Goal: Task Accomplishment & Management: Complete application form

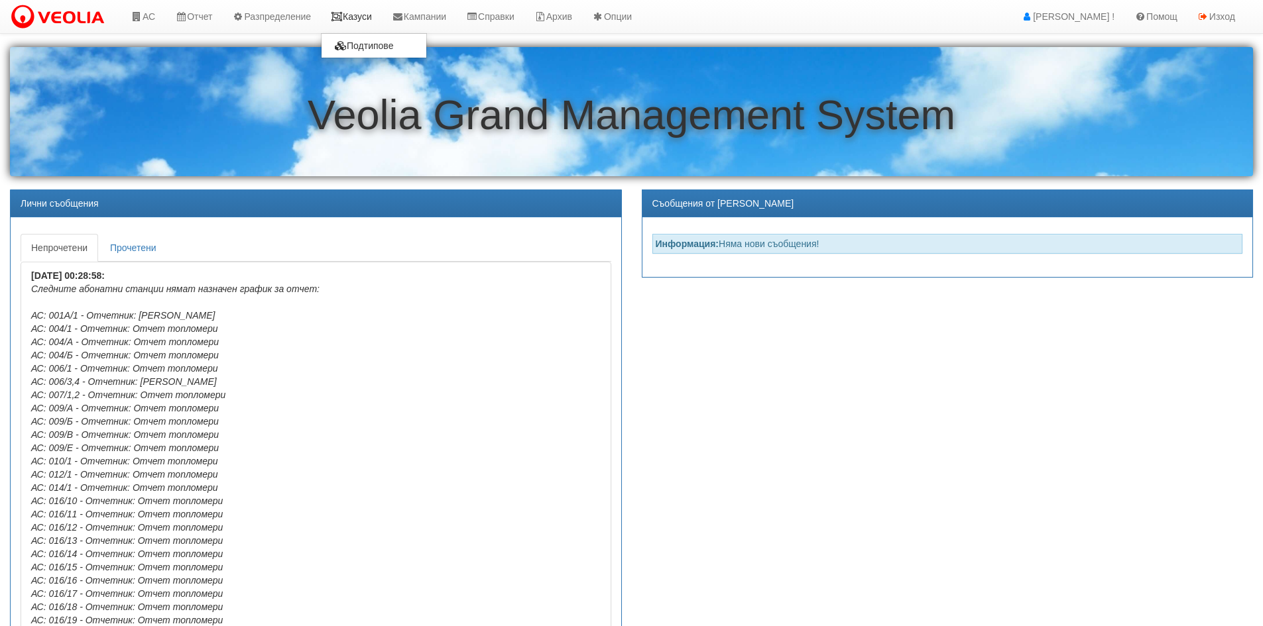
click at [379, 16] on link "Казуси" at bounding box center [351, 16] width 61 height 33
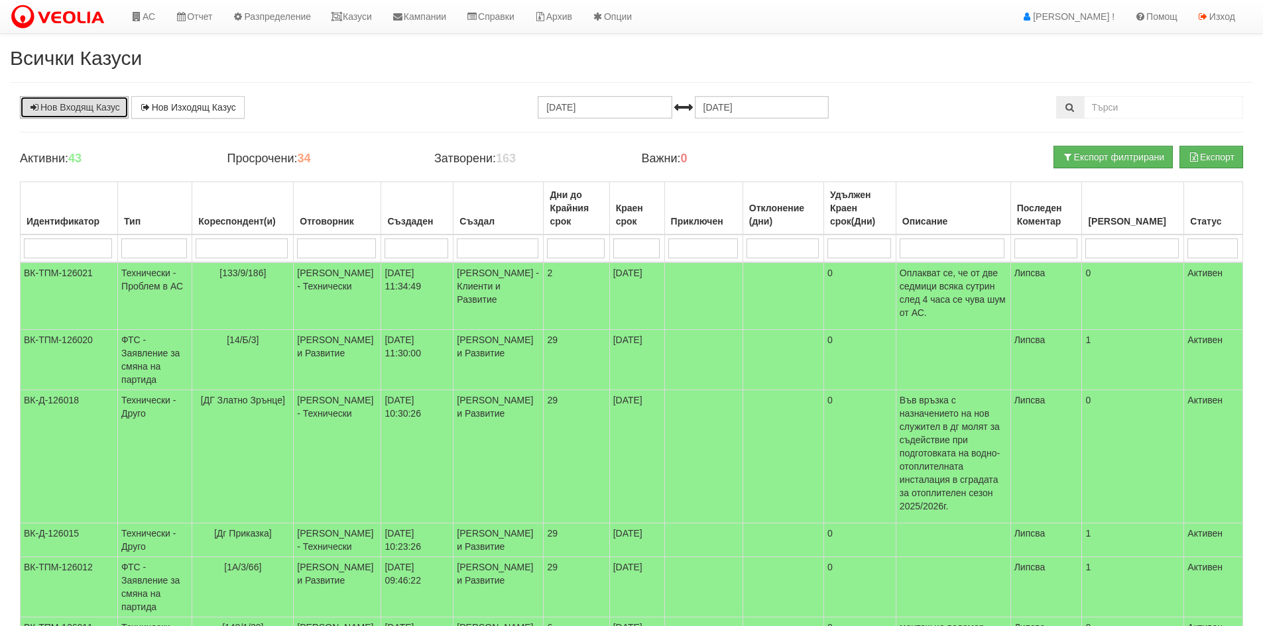
click at [32, 102] on link "Нов Входящ Казус" at bounding box center [74, 107] width 109 height 23
click at [150, 17] on link "АС" at bounding box center [143, 16] width 44 height 33
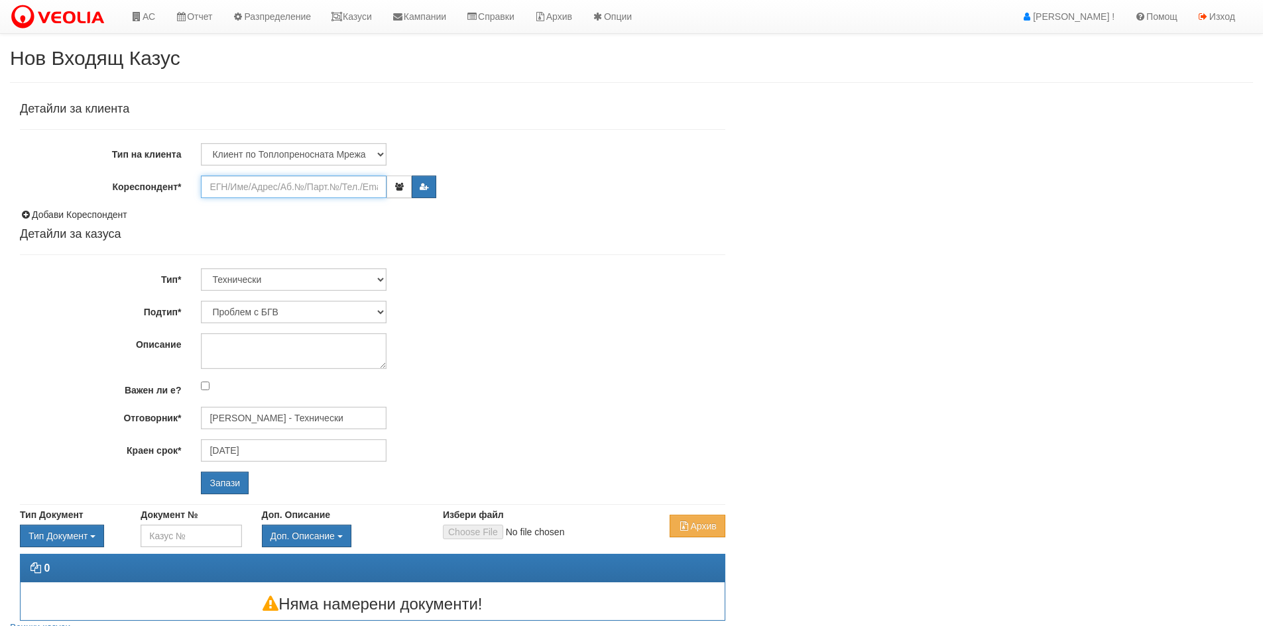
click at [225, 183] on input "Кореспондент*" at bounding box center [294, 187] width 186 height 23
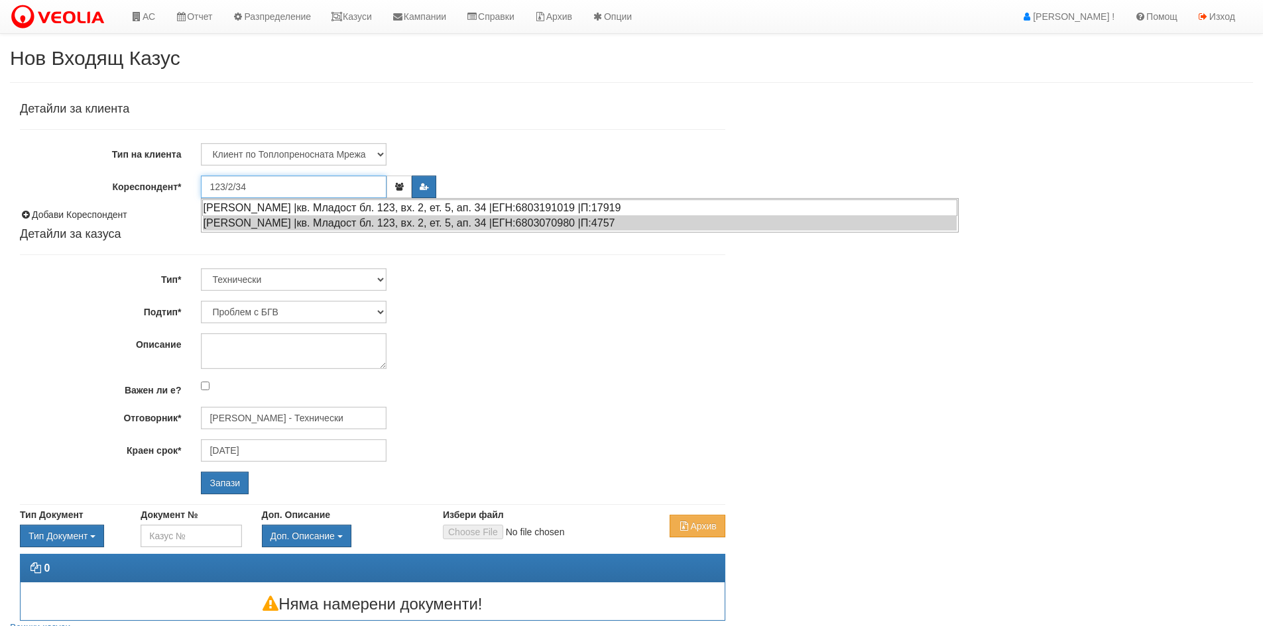
click at [266, 208] on div "АНАСТАСИЯ ИВАНОВА ИВАНОВА |кв. Младост бл. 123, вх. 2, ет. 5, ап. 34 |ЕГН:68031…" at bounding box center [579, 207] width 755 height 17
type input "[PERSON_NAME]"
type input "[PERSON_NAME] - Технически"
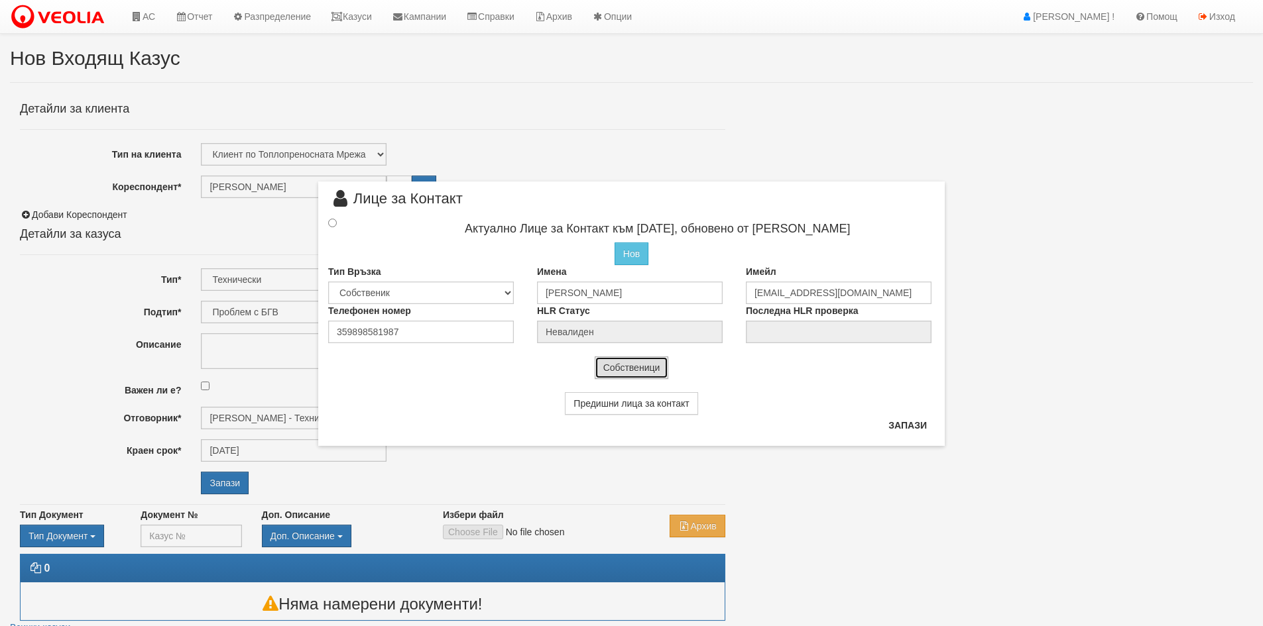
click at [651, 370] on button "Собственици" at bounding box center [632, 368] width 74 height 23
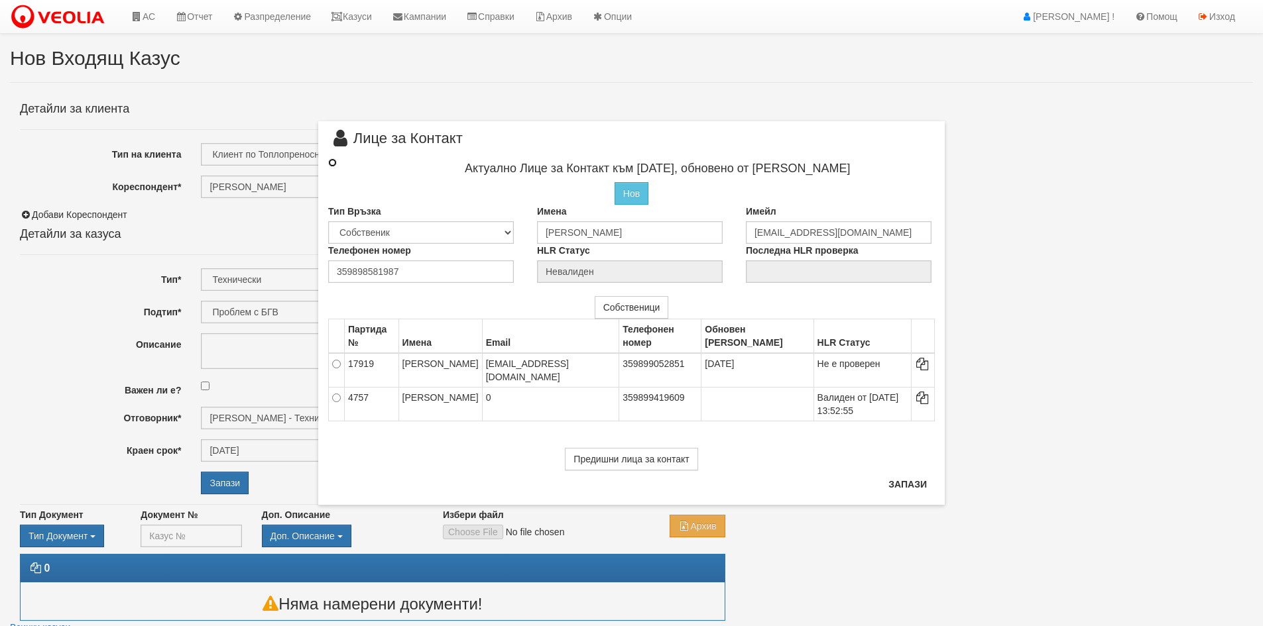
click at [332, 162] on input "radio" at bounding box center [332, 162] width 9 height 9
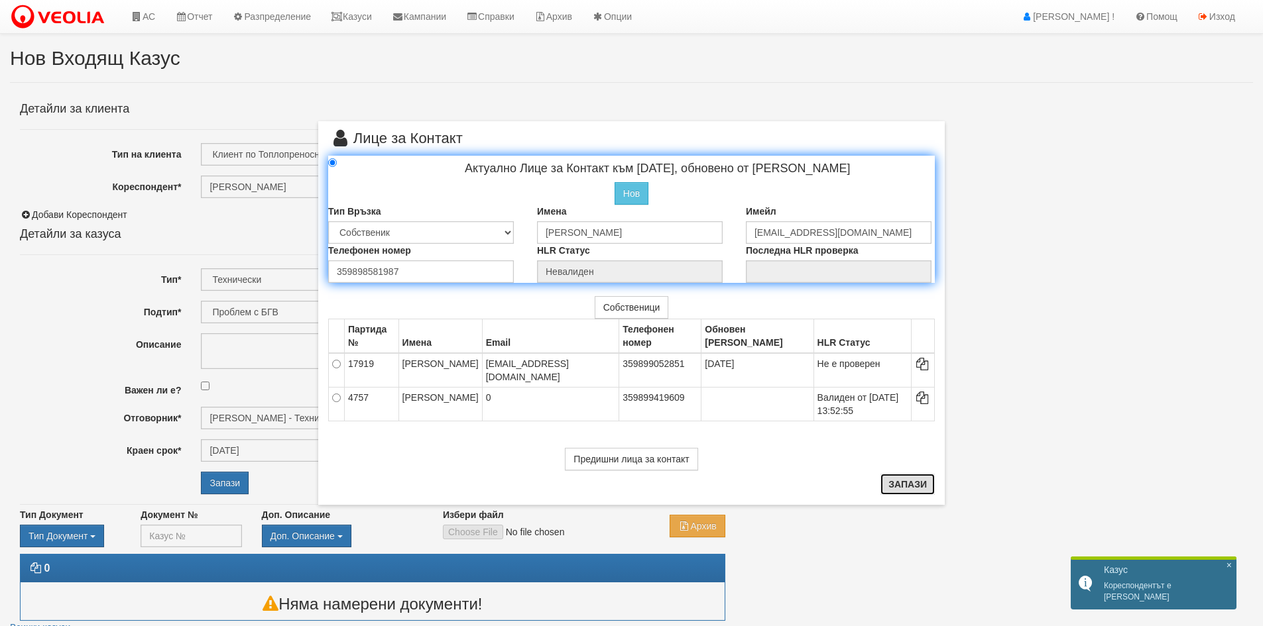
drag, startPoint x: 919, startPoint y: 482, endPoint x: 891, endPoint y: 463, distance: 33.8
click at [917, 482] on button "Запази" at bounding box center [907, 484] width 54 height 21
radio input "true"
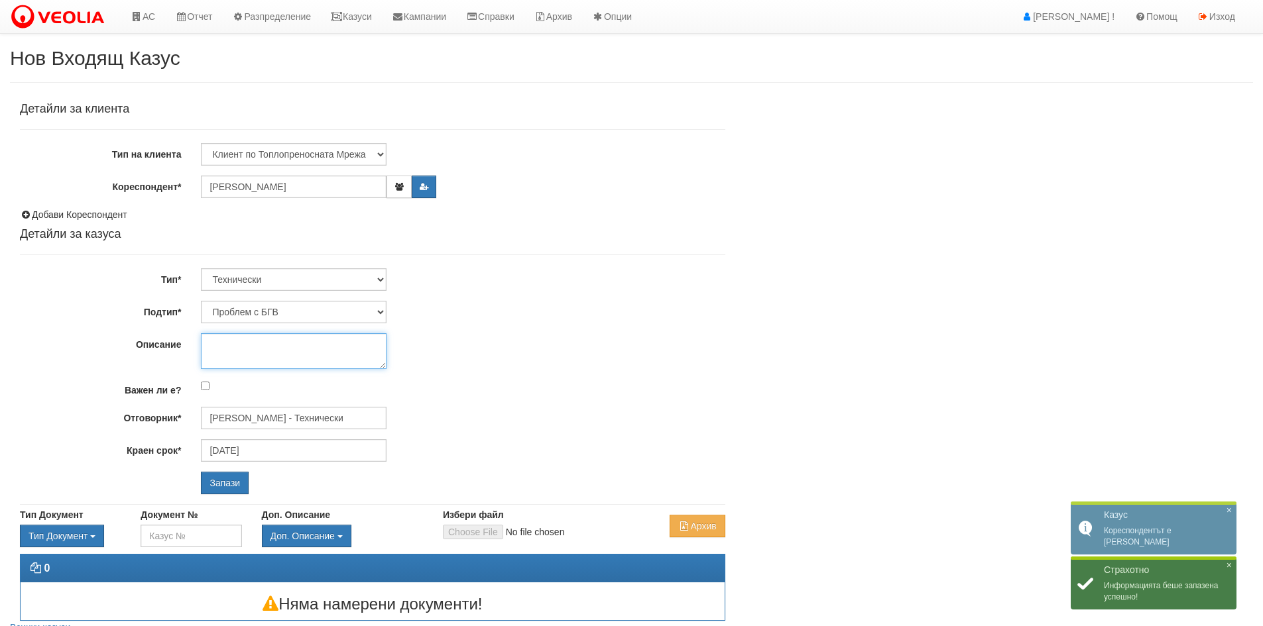
click at [256, 348] on textarea "Описание" at bounding box center [294, 351] width 186 height 36
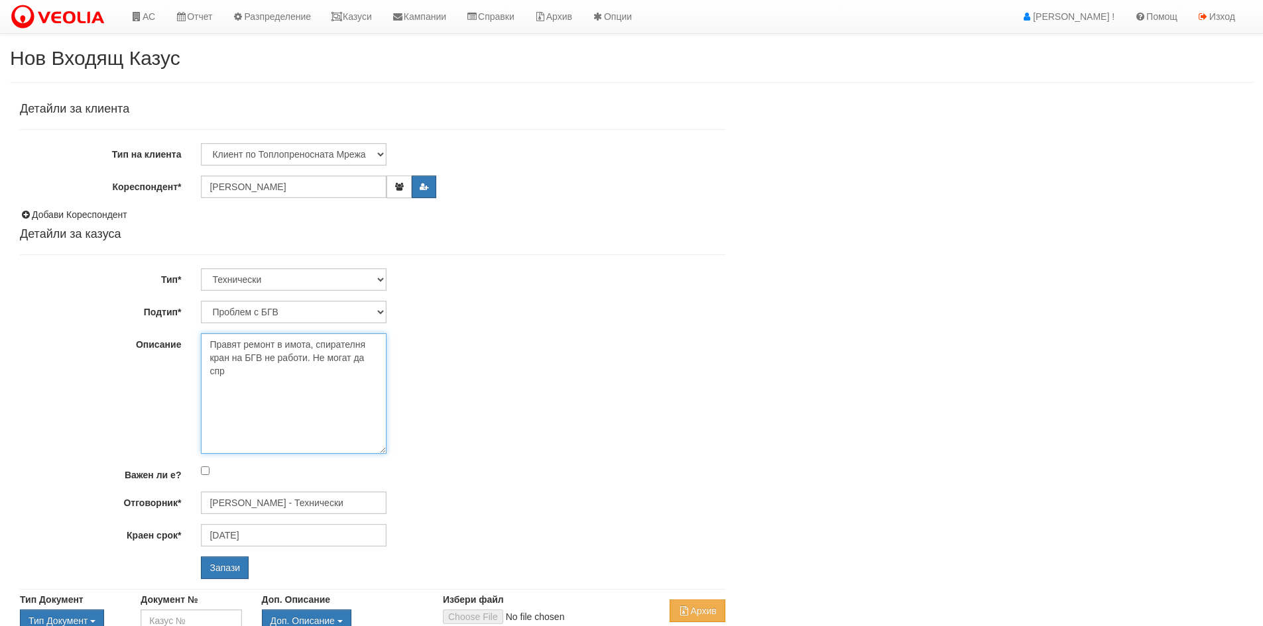
drag, startPoint x: 382, startPoint y: 367, endPoint x: 451, endPoint y: 455, distance: 111.4
click at [451, 454] on div "Правят ремонт в имота, спирателня кран на БГВ не работи. Не могат да спр" at bounding box center [462, 393] width 543 height 121
click at [312, 341] on textarea "Правят ремонт в имота, спирателня кран на БГВ не работи. Не могат да спр" at bounding box center [294, 394] width 186 height 123
click at [278, 376] on textarea "Правят ремонт в имота, но спирателня кран на БГВ не работи. Не могат да спр" at bounding box center [294, 394] width 186 height 123
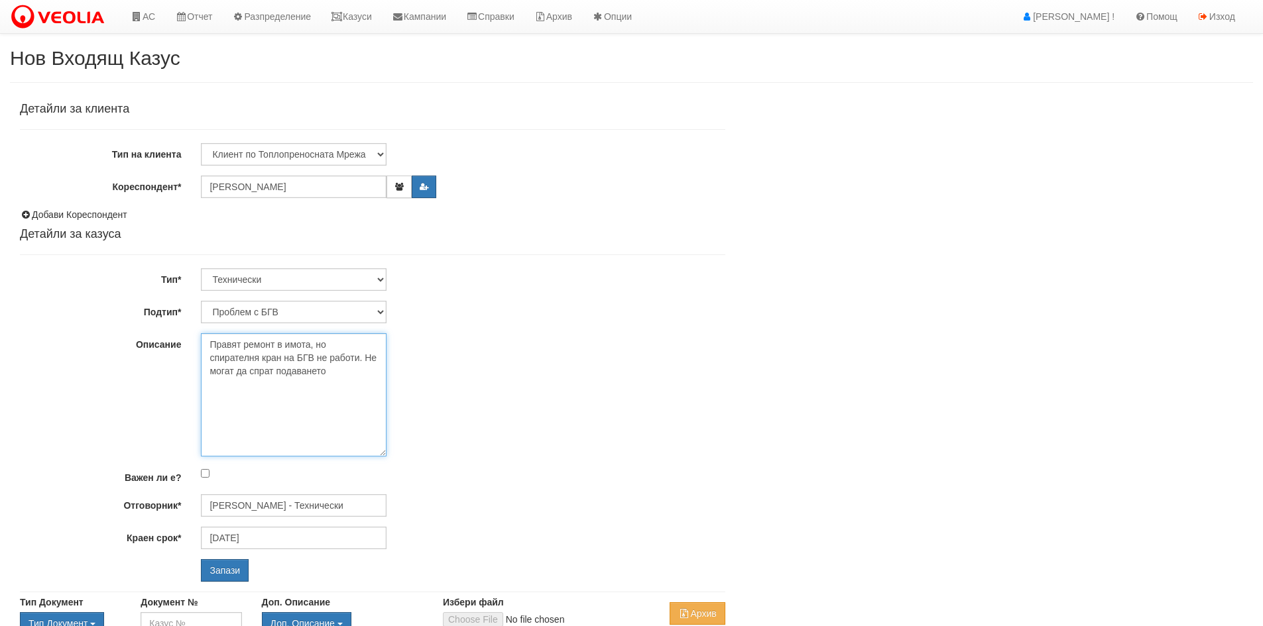
click at [278, 372] on textarea "Правят ремонт в имота, но спирателня кран на БГВ не работи. Не могат да спрат п…" at bounding box center [294, 394] width 186 height 123
click at [376, 371] on textarea "Правят ремонт в имота, но спирателня кран на БГВ не работи. Не могат да спрат ц…" at bounding box center [294, 394] width 186 height 123
type textarea "Правят ремонт в имота, но спирателня кран на БГВ не работи. Не могат да спрат ц…"
click at [220, 570] on input "Запази" at bounding box center [225, 570] width 48 height 23
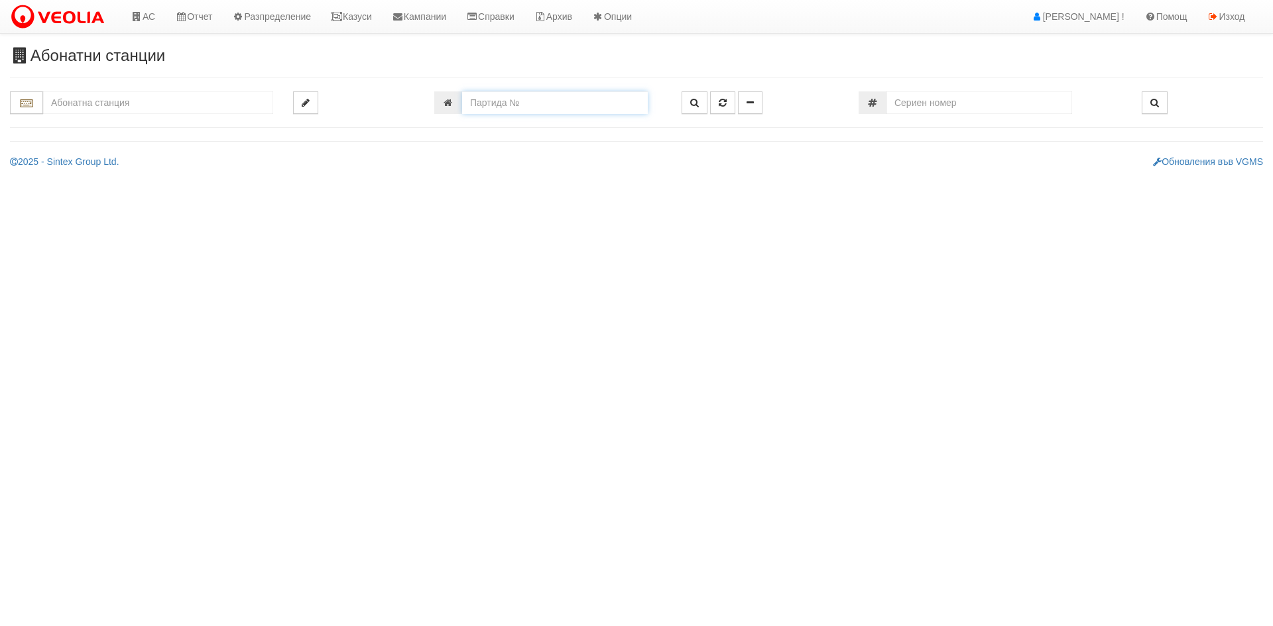
click at [509, 103] on input "number" at bounding box center [555, 102] width 186 height 23
type input "13490"
type input "151/2 - "ТЕХЕМ СЪРВИСИС" ЕООД"
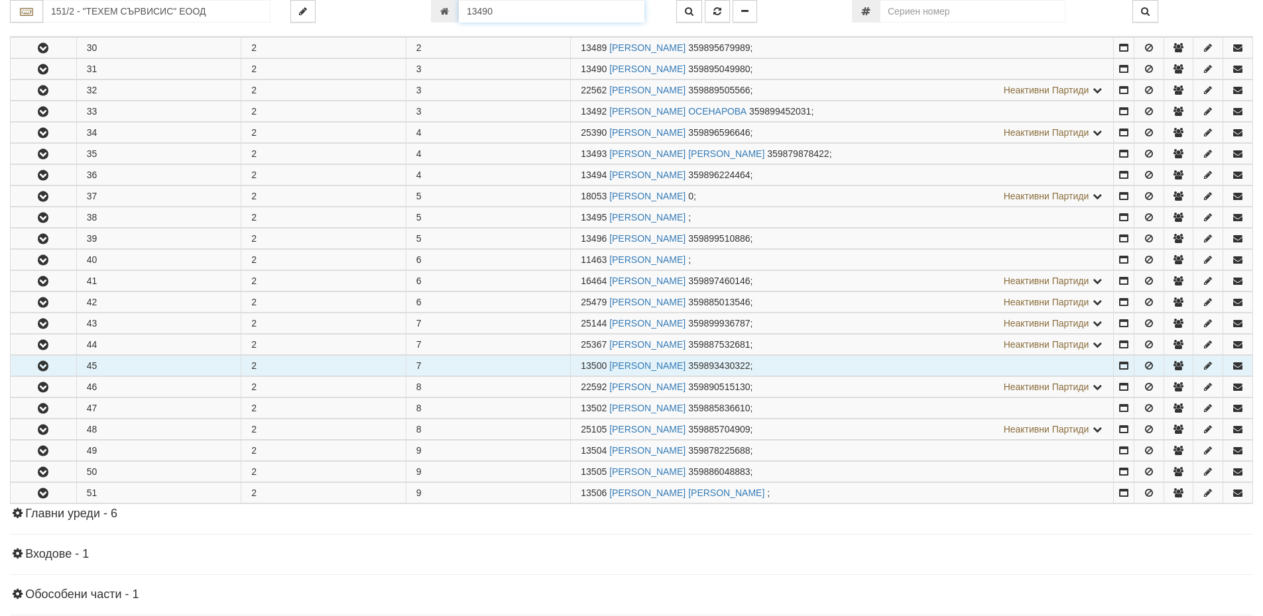
scroll to position [389, 0]
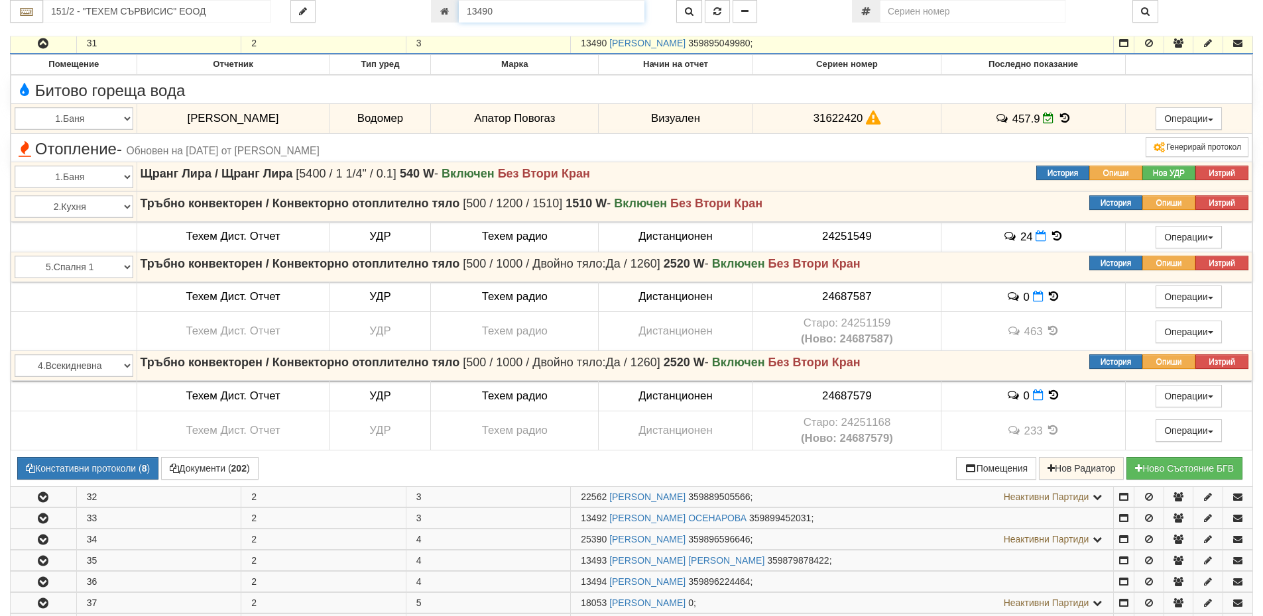
click at [522, 6] on input "13490" at bounding box center [552, 11] width 186 height 23
click at [810, 13] on div at bounding box center [754, 11] width 176 height 23
click at [496, 15] on input "25" at bounding box center [552, 11] width 186 height 23
type input "25725"
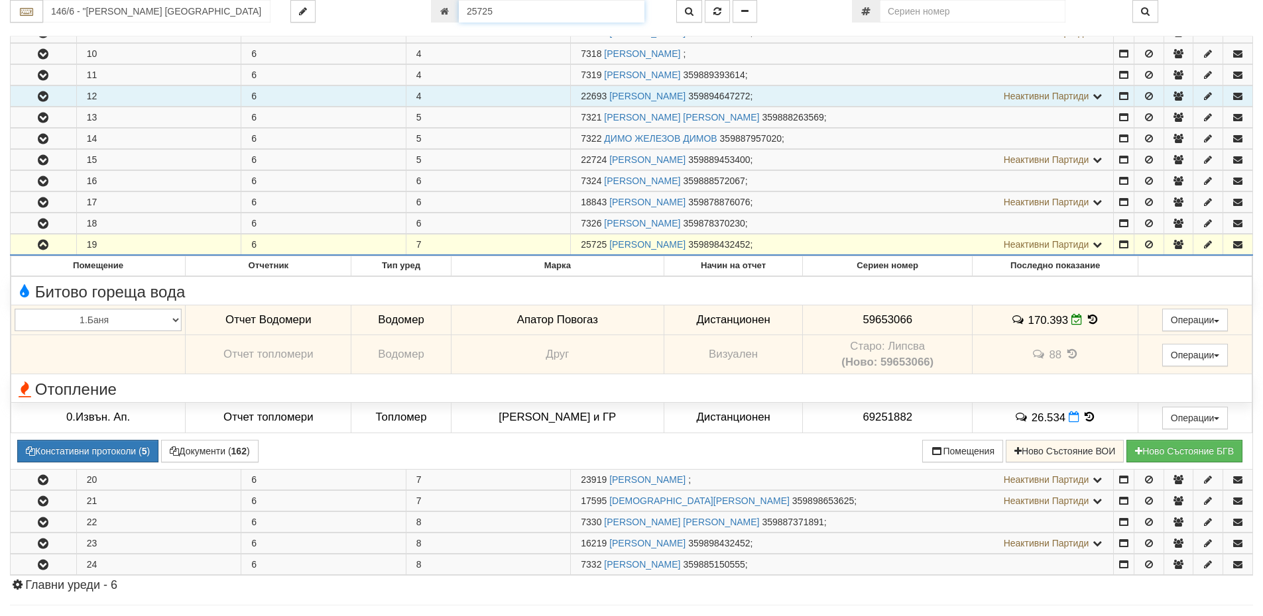
scroll to position [378, 0]
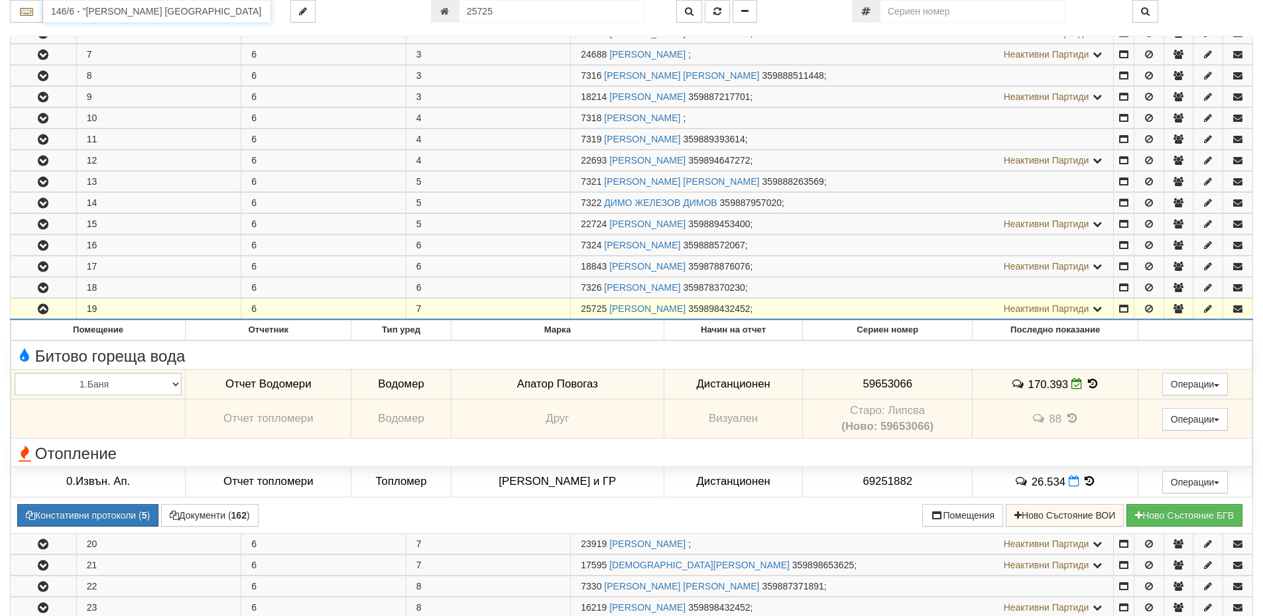
drag, startPoint x: 101, startPoint y: 17, endPoint x: 144, endPoint y: 6, distance: 44.5
click at [101, 20] on input "146/6 - "[PERSON_NAME] [GEOGRAPHIC_DATA] " ЕАД" at bounding box center [156, 11] width 227 height 23
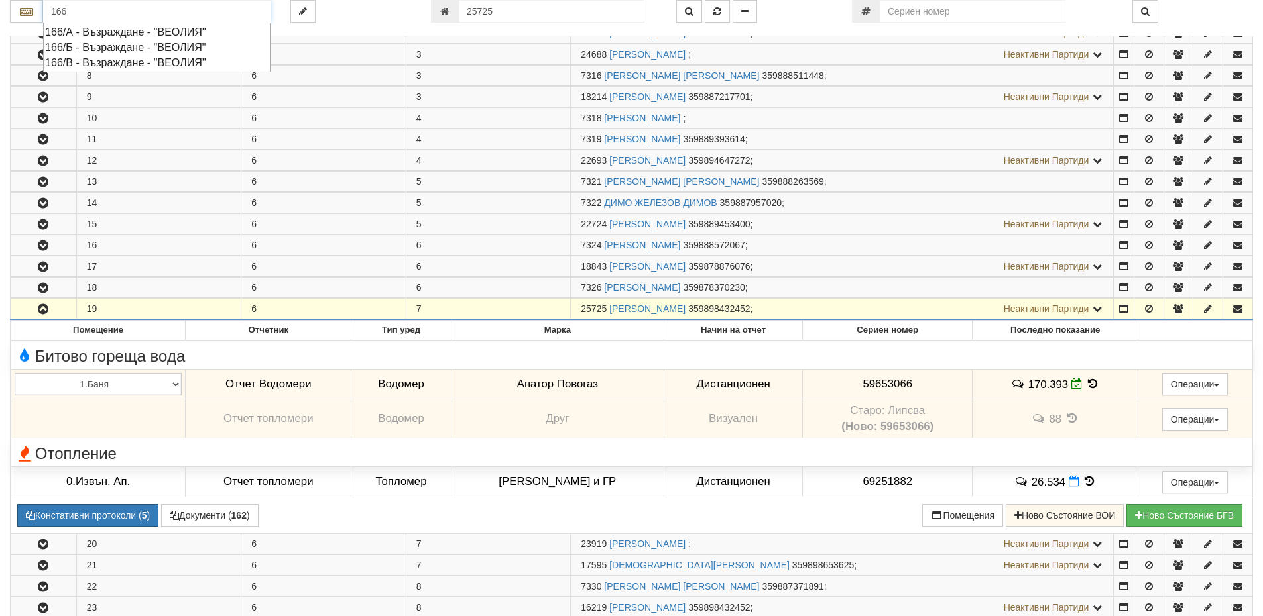
click at [162, 31] on div "166/А - Възраждане - "ВЕОЛИЯ"" at bounding box center [156, 32] width 223 height 15
type input "166/А - Възраждане - "ВЕОЛИЯ""
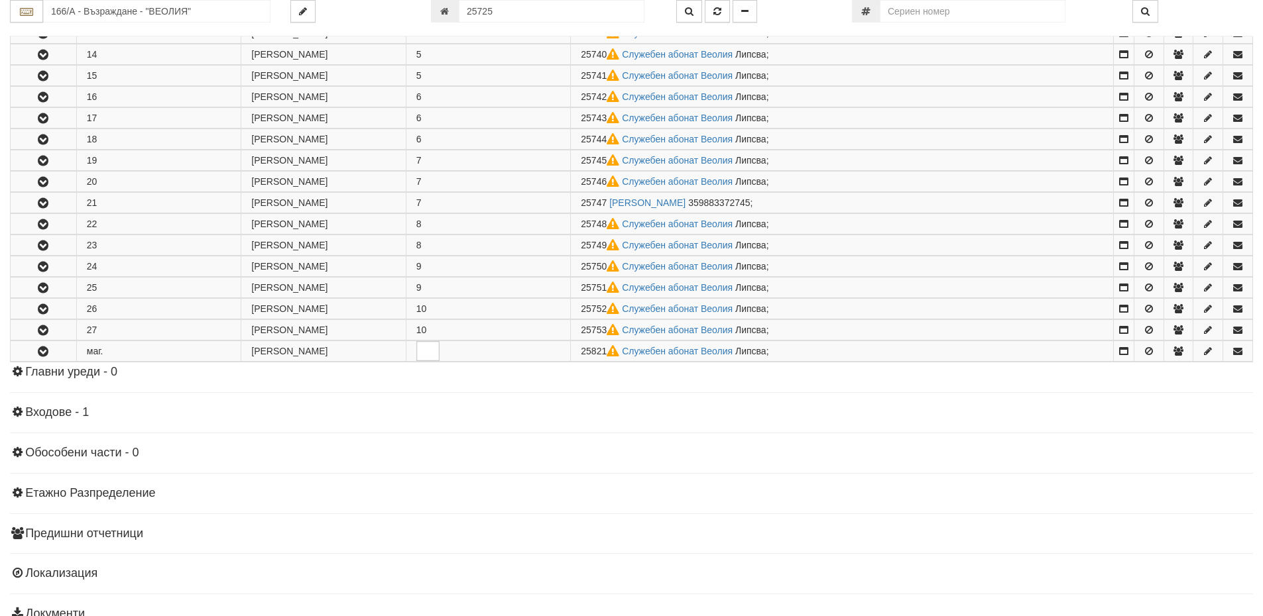
scroll to position [595, 0]
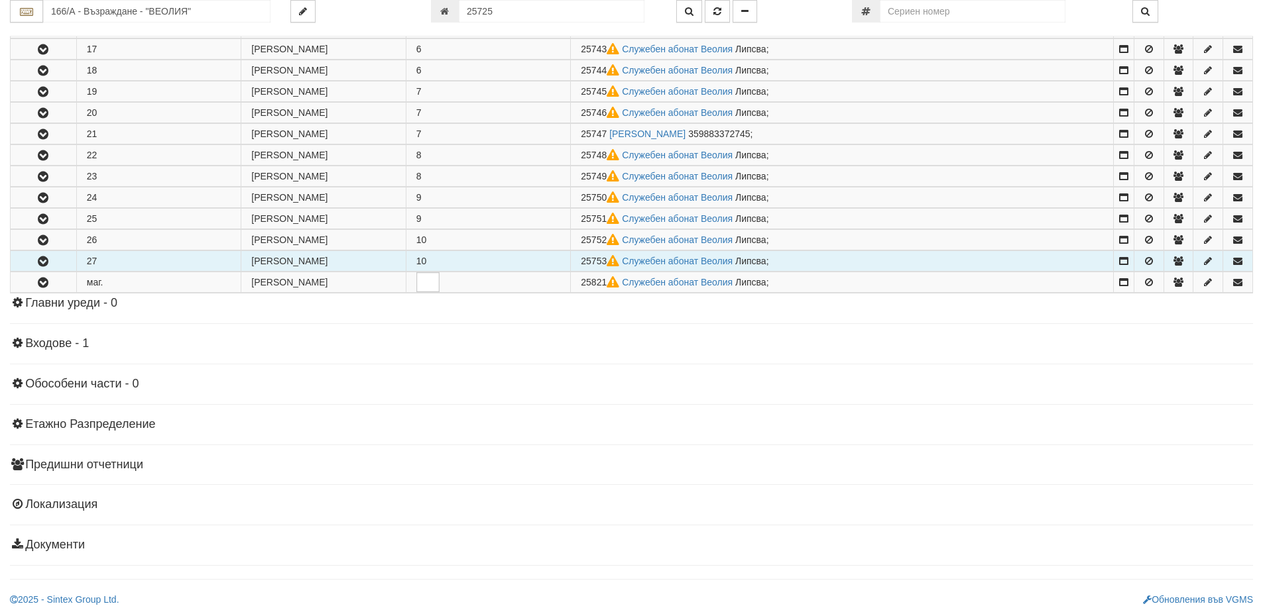
click at [42, 262] on icon "button" at bounding box center [43, 261] width 16 height 9
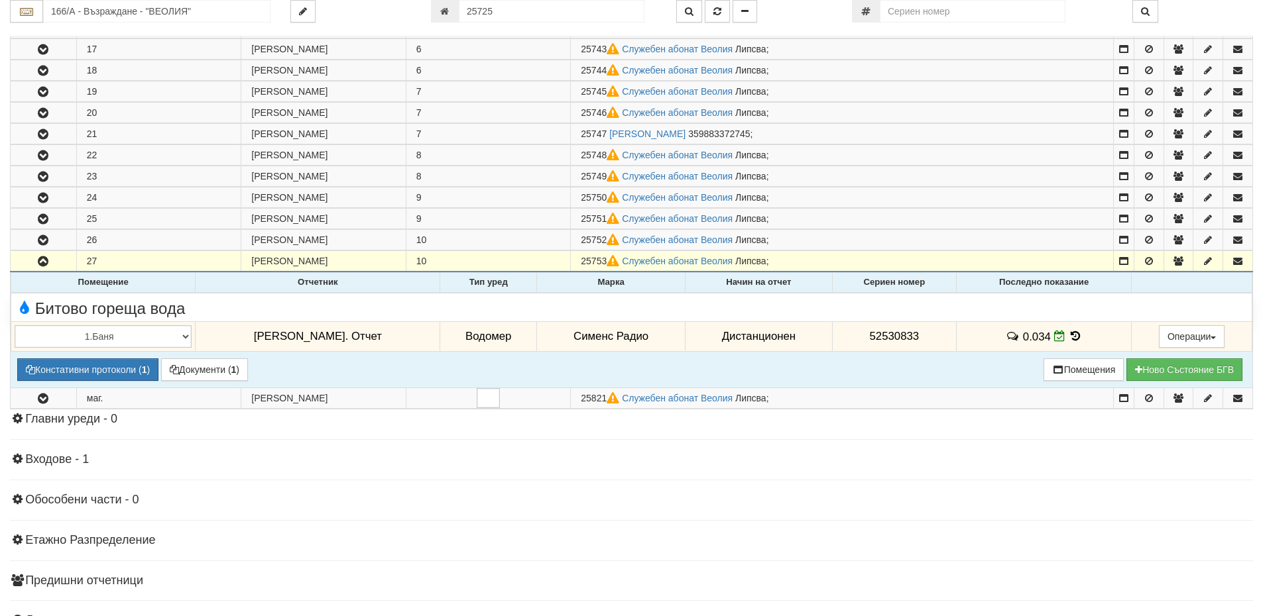
click at [1068, 334] on icon at bounding box center [1075, 336] width 15 height 11
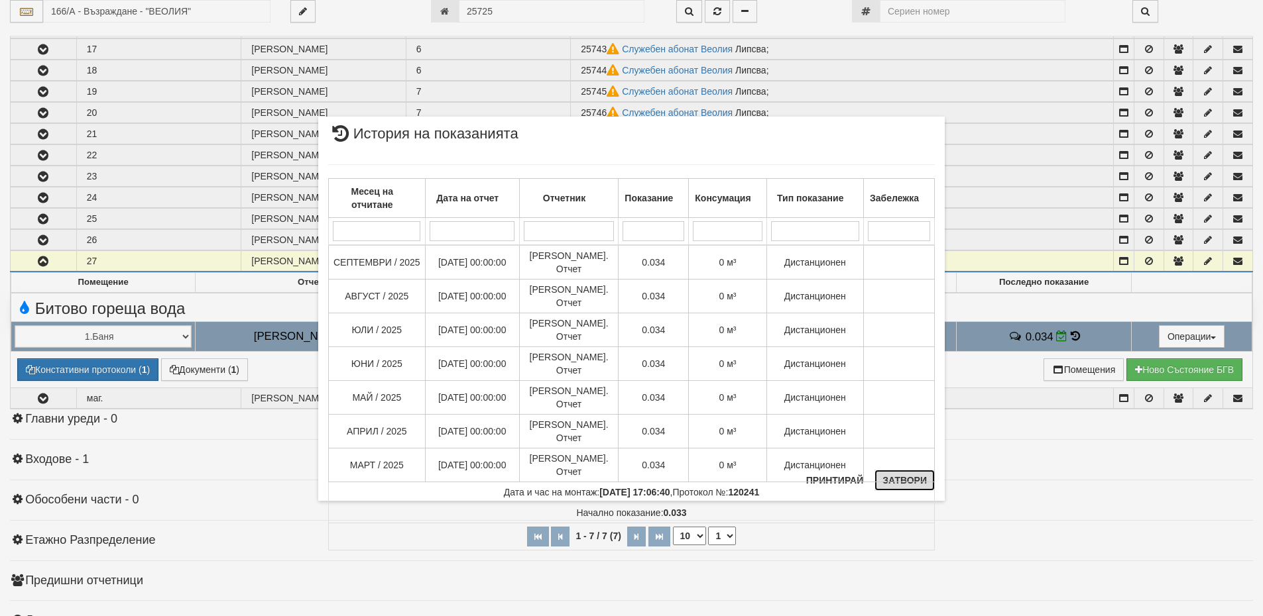
click at [903, 481] on button "Затвори" at bounding box center [904, 480] width 60 height 21
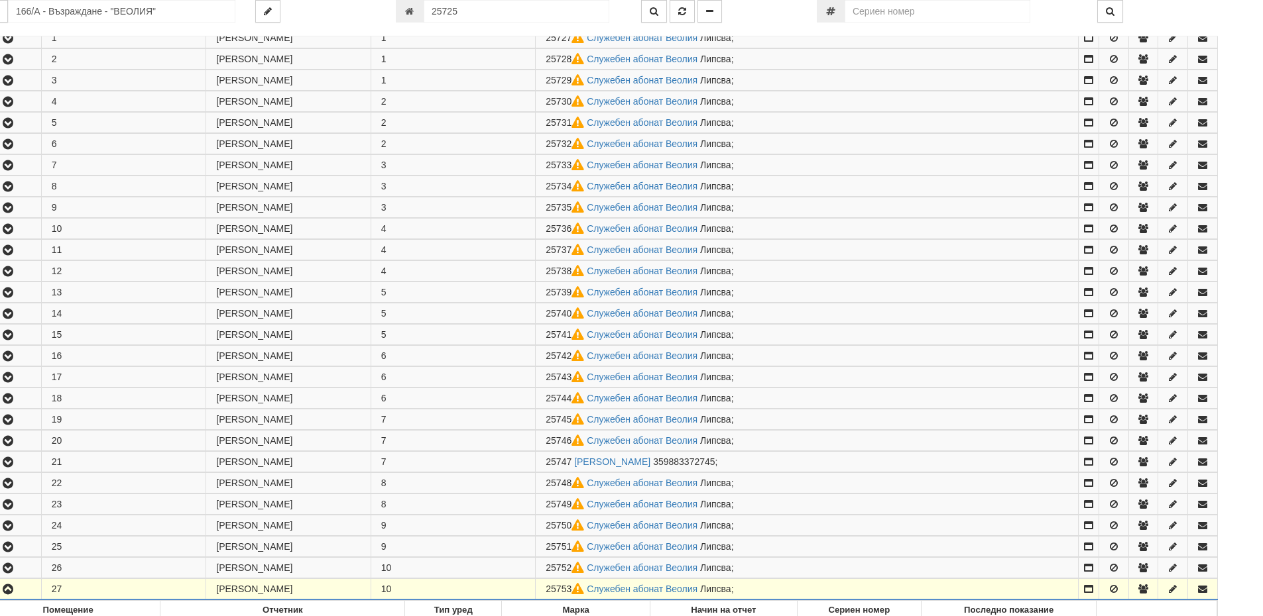
scroll to position [0, 35]
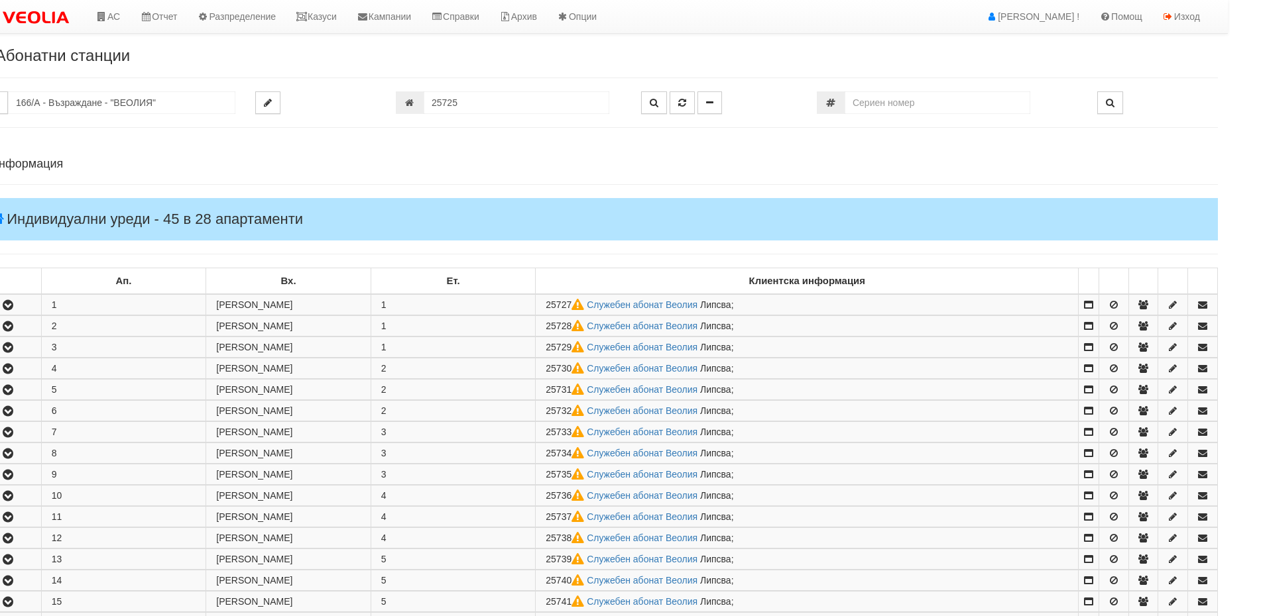
click at [1184, 16] on link "Изход" at bounding box center [1181, 16] width 58 height 33
